Goal: Task Accomplishment & Management: Use online tool/utility

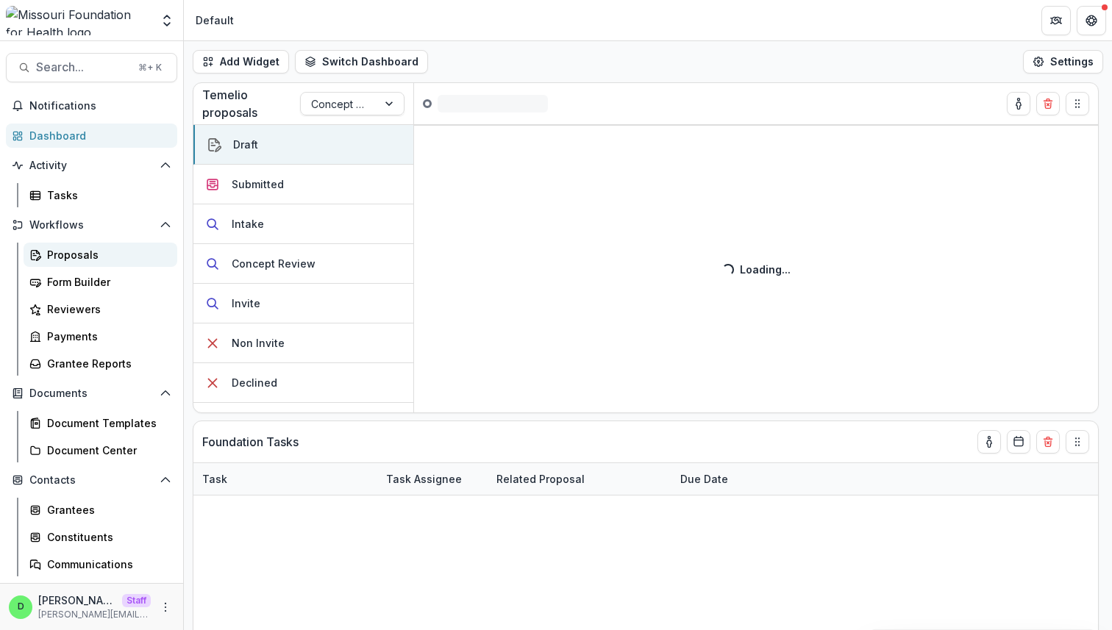
click at [89, 255] on div "Proposals" at bounding box center [106, 254] width 118 height 15
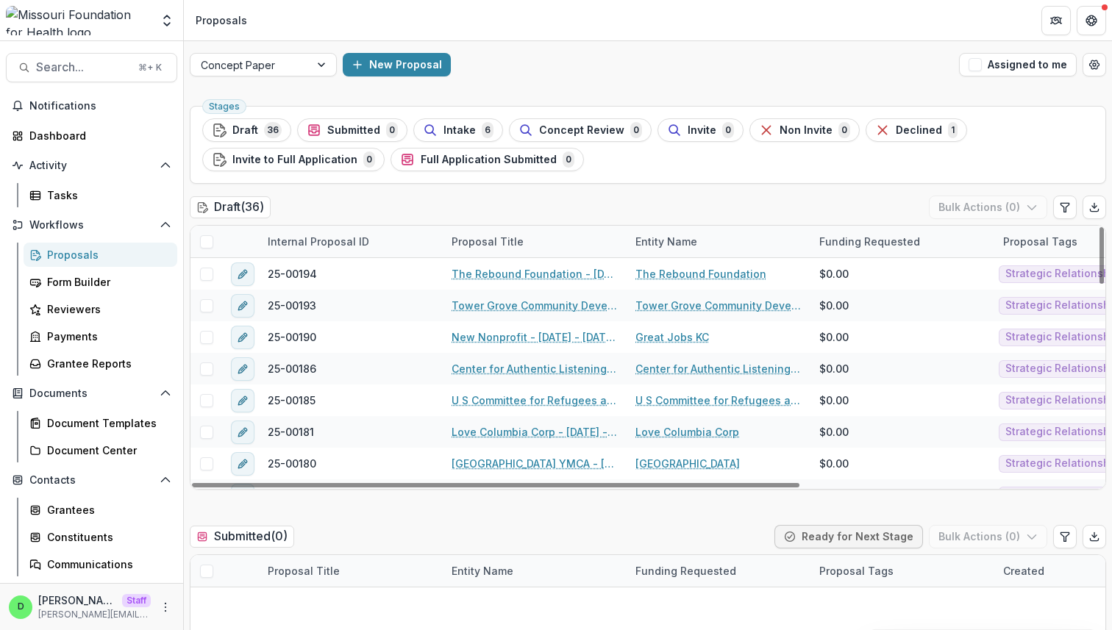
click at [640, 196] on div "Draft ( 36 ) Bulk Actions ( 0 )" at bounding box center [648, 210] width 917 height 29
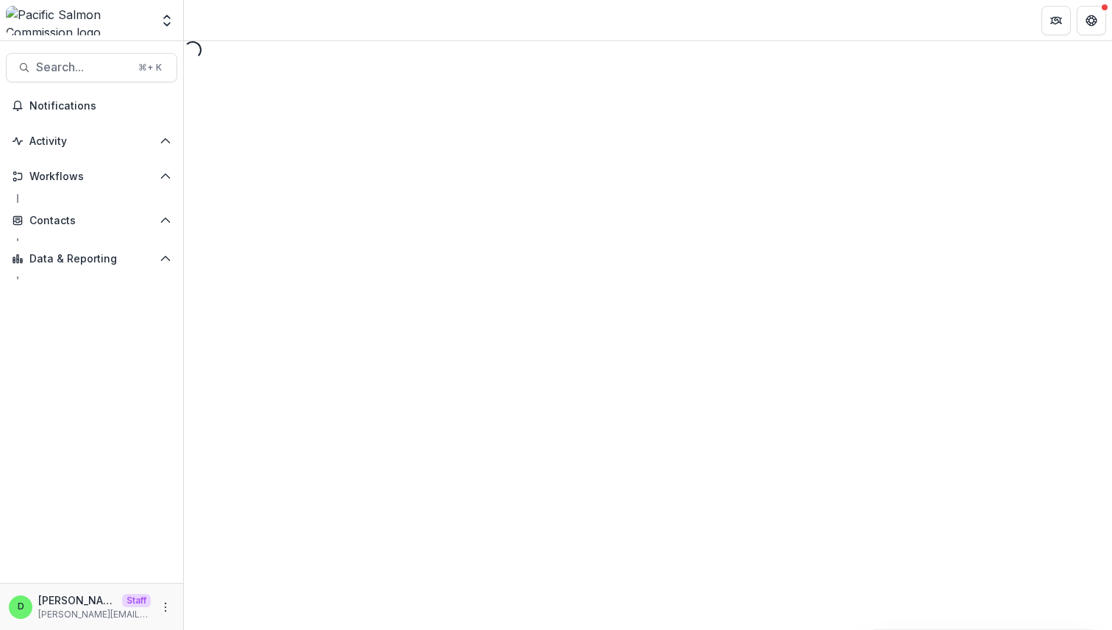
select select "********"
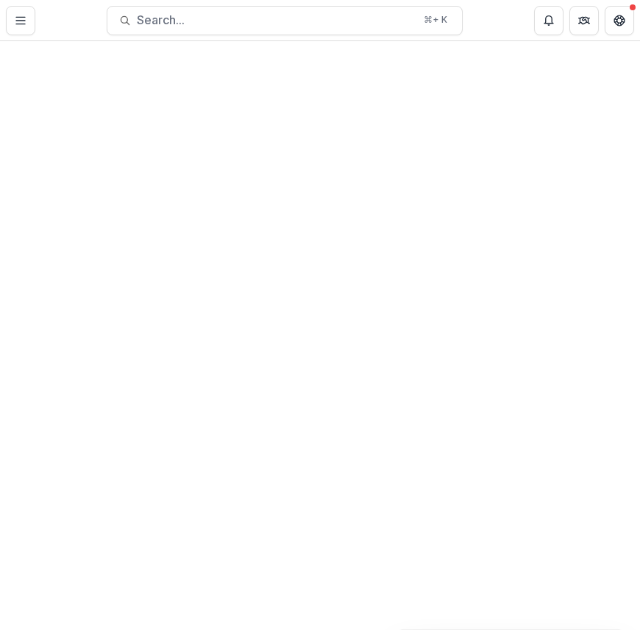
select select "********"
